Goal: Browse casually: Explore the website without a specific task or goal

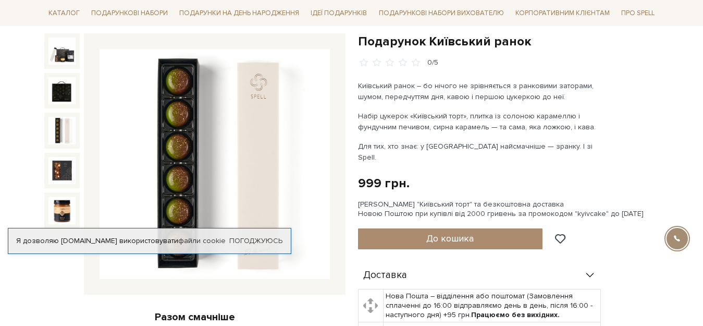
click at [63, 128] on img at bounding box center [61, 130] width 27 height 27
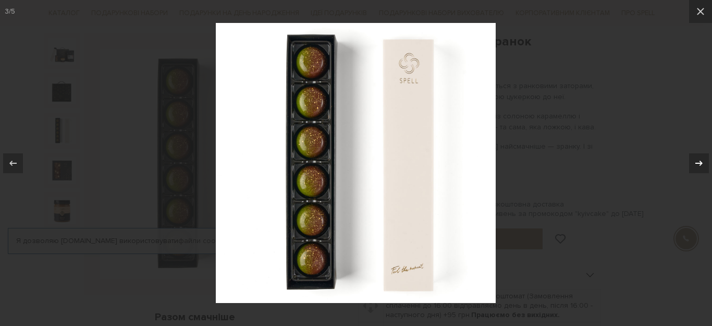
click at [694, 159] on icon at bounding box center [699, 163] width 13 height 13
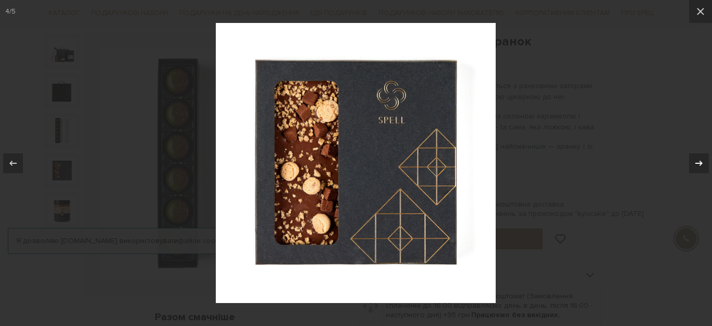
click at [696, 160] on icon at bounding box center [699, 163] width 13 height 13
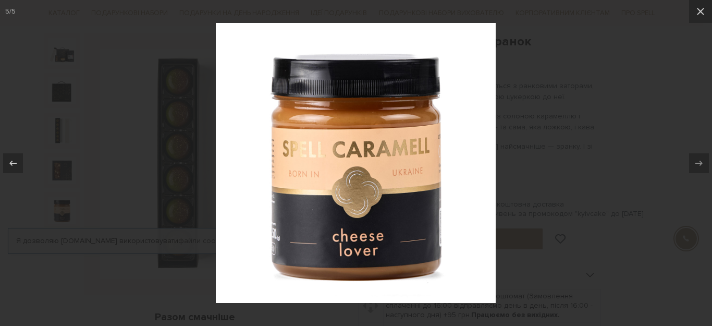
click at [696, 160] on icon at bounding box center [699, 163] width 13 height 13
click at [703, 17] on button at bounding box center [700, 11] width 23 height 23
